Goal: Find specific page/section

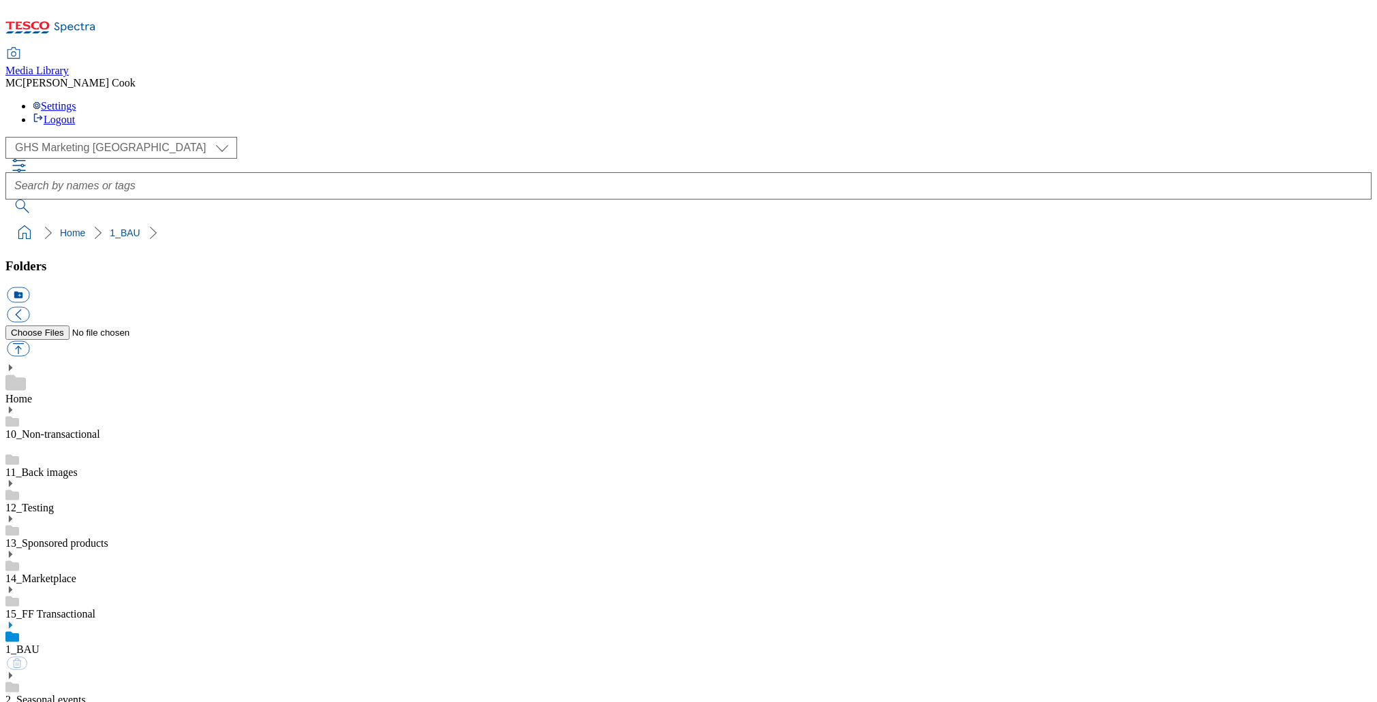
select select "flare-ghs-mktg"
click at [78, 28] on icon at bounding box center [50, 31] width 91 height 29
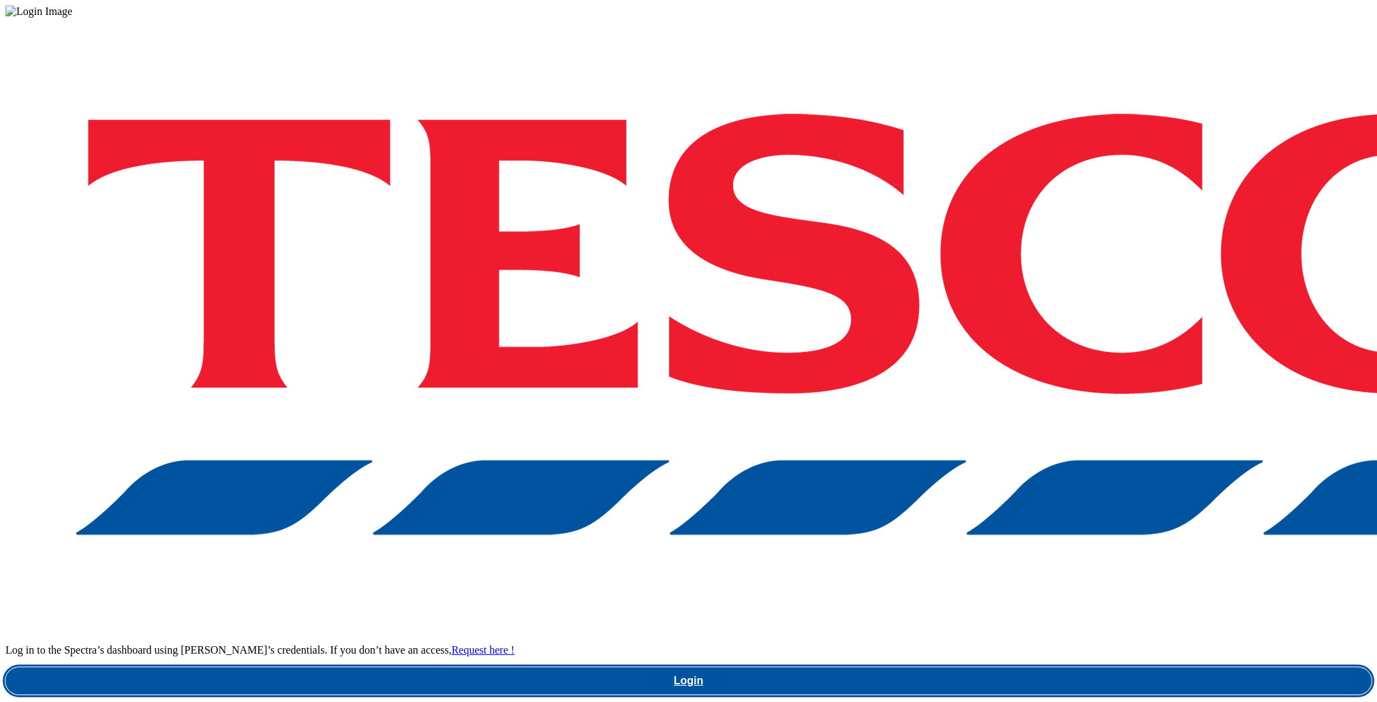
click at [955, 668] on link "Login" at bounding box center [688, 681] width 1366 height 27
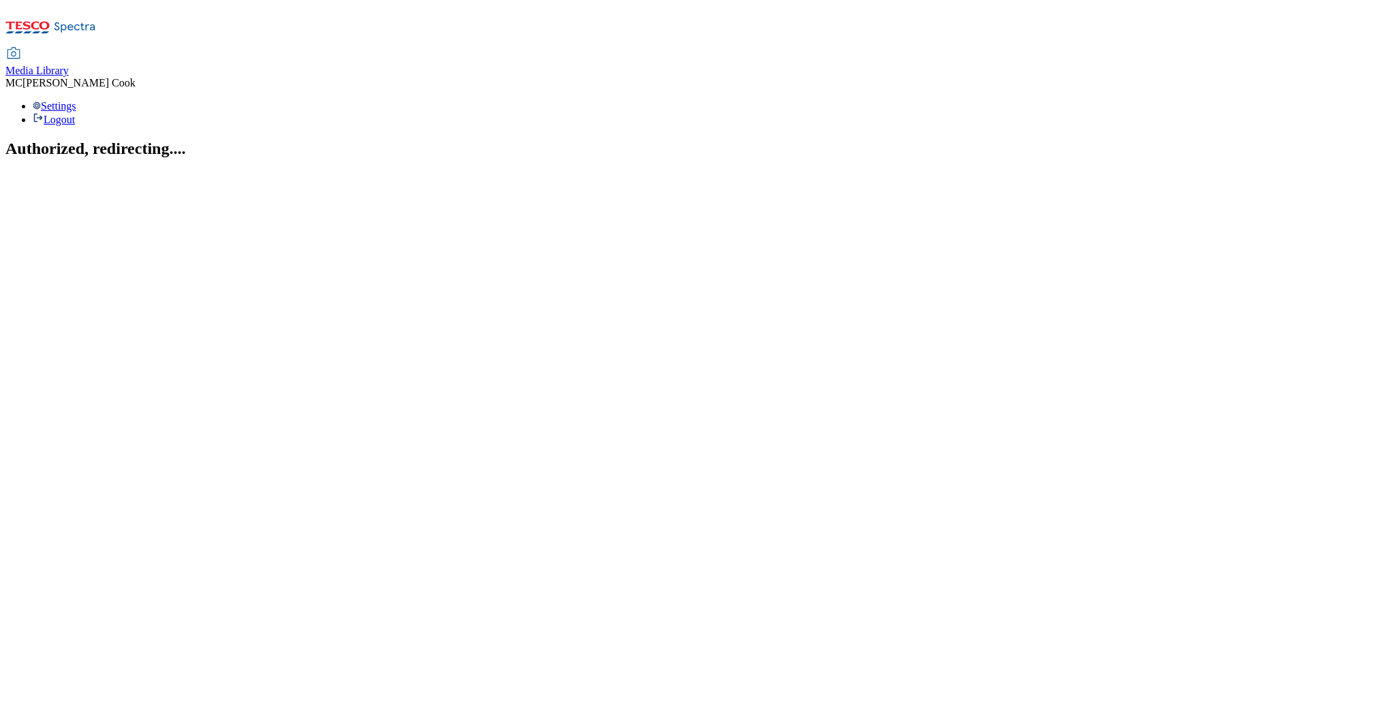
click at [69, 65] on span "Media Library" at bounding box center [36, 71] width 63 height 12
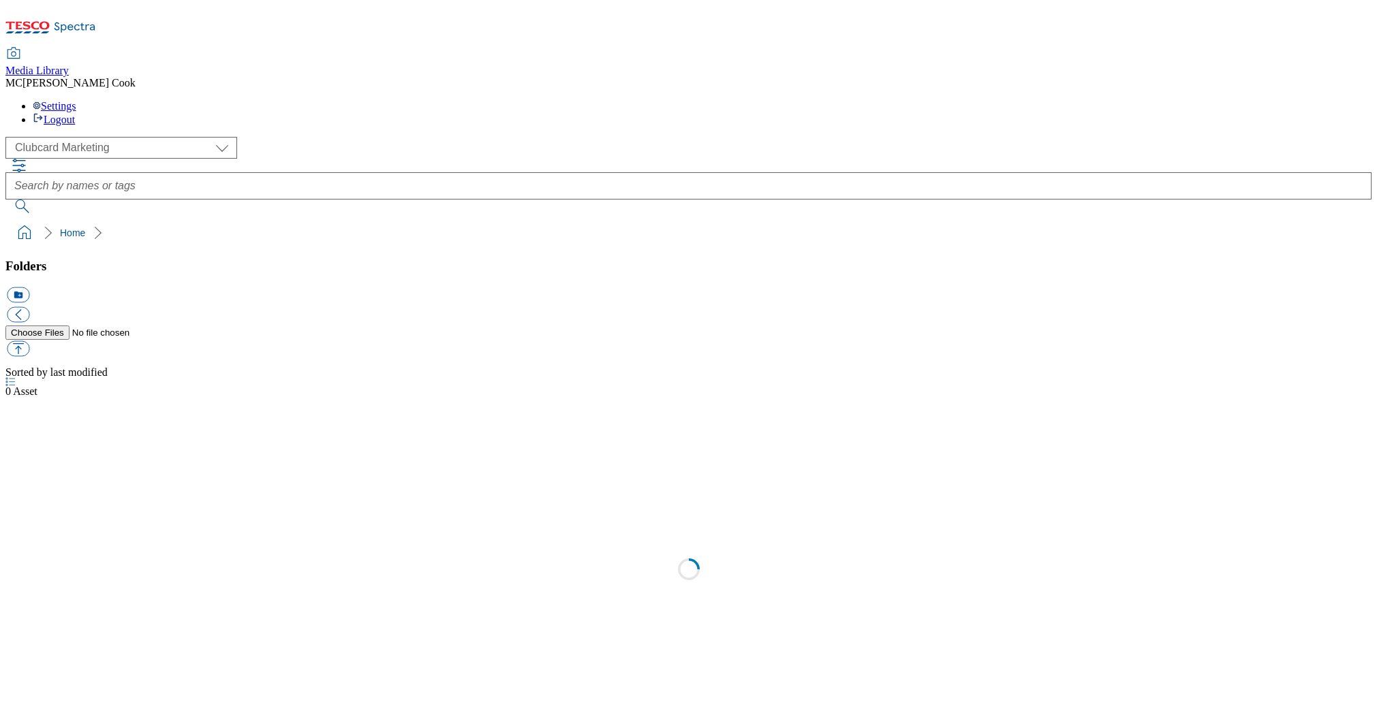
scroll to position [1, 0]
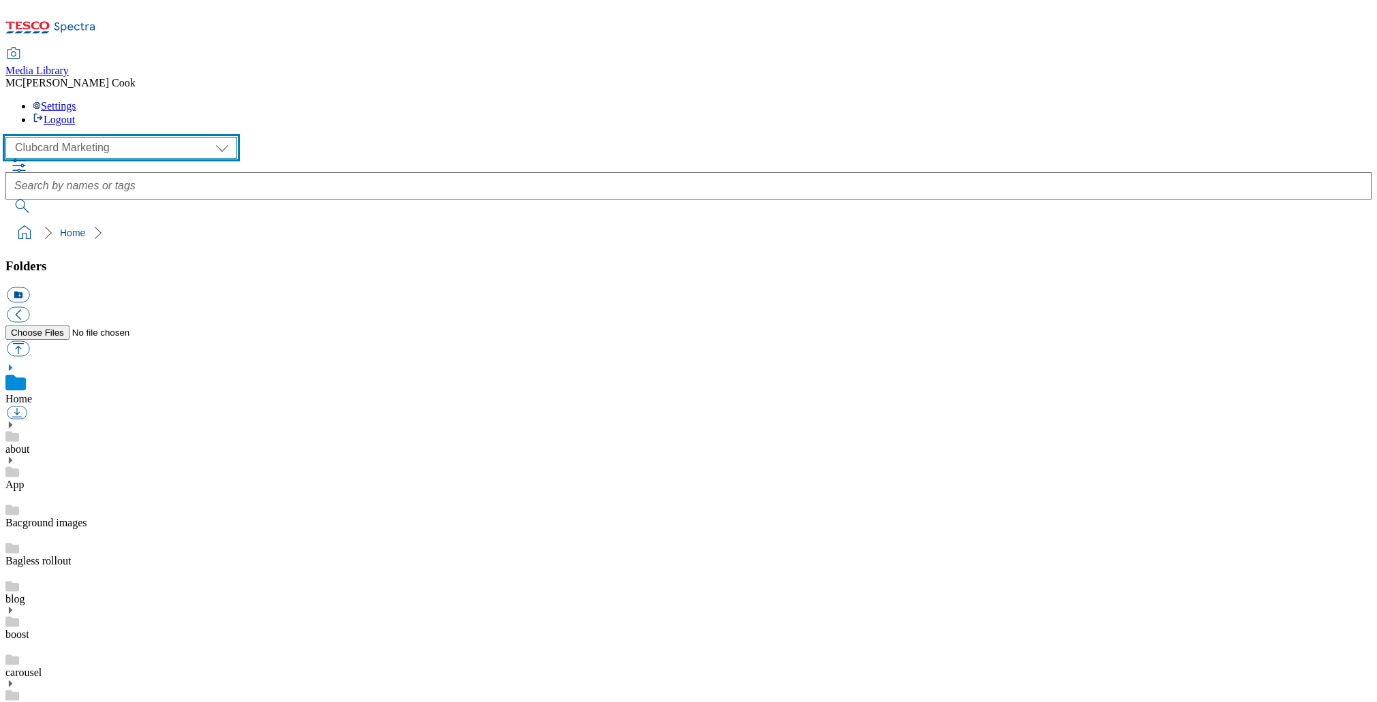
click at [119, 137] on select "Clubcard Marketing Dotcom [GEOGRAPHIC_DATA] Emails GHS Marketing [GEOGRAPHIC_DA…" at bounding box center [121, 148] width 232 height 22
select select "flare-ghs-mktg"
click at [10, 137] on select "Clubcard Marketing Dotcom [GEOGRAPHIC_DATA] Emails GHS Marketing [GEOGRAPHIC_DA…" at bounding box center [121, 148] width 232 height 22
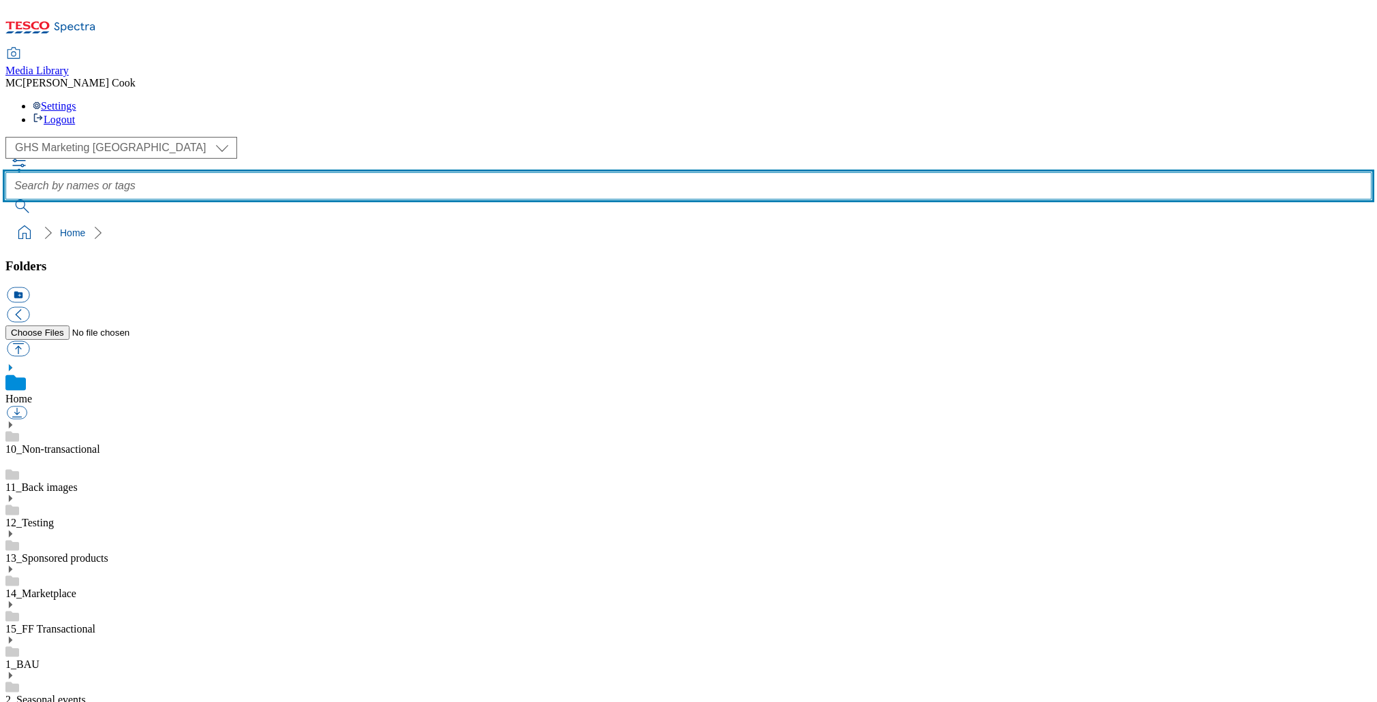
click at [606, 172] on input "text" at bounding box center [688, 185] width 1366 height 27
type input "furniture"
click at [5, 200] on button "submit" at bounding box center [22, 207] width 35 height 14
